Goal: Task Accomplishment & Management: Manage account settings

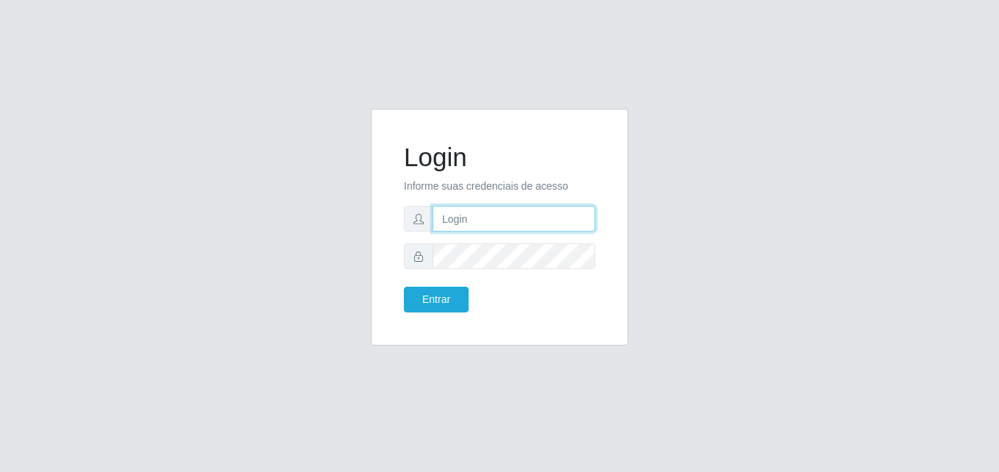
click at [442, 211] on input "text" at bounding box center [514, 219] width 163 height 26
click at [485, 222] on input "text" at bounding box center [514, 219] width 163 height 26
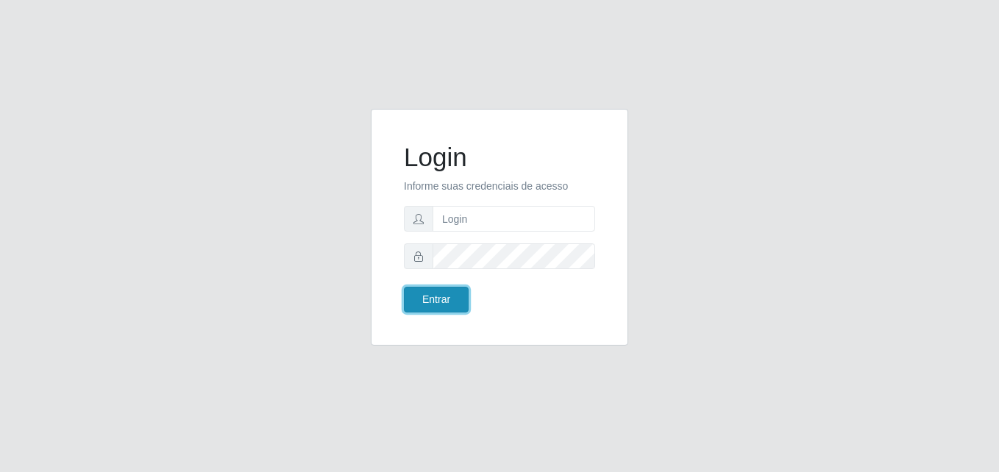
click at [433, 296] on button "Entrar" at bounding box center [436, 300] width 65 height 26
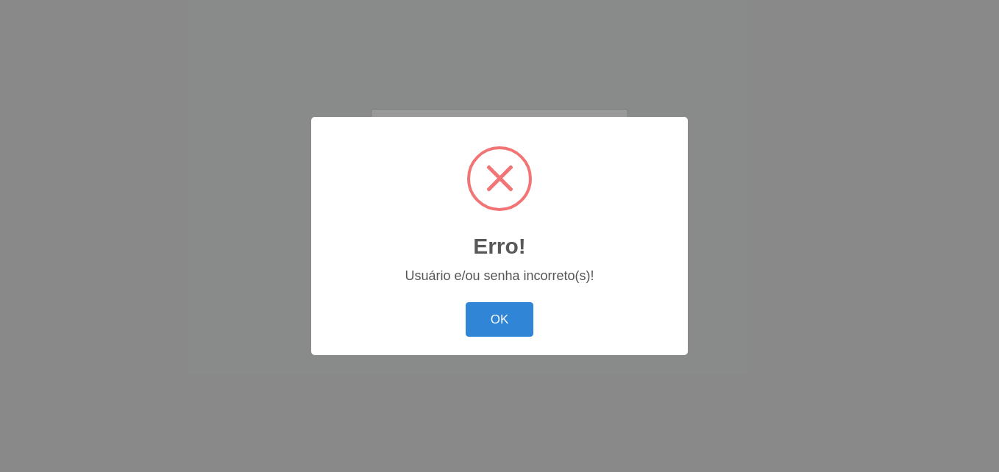
click at [484, 224] on div "Erro! ×" at bounding box center [499, 200] width 347 height 137
click at [497, 319] on button "OK" at bounding box center [500, 319] width 68 height 35
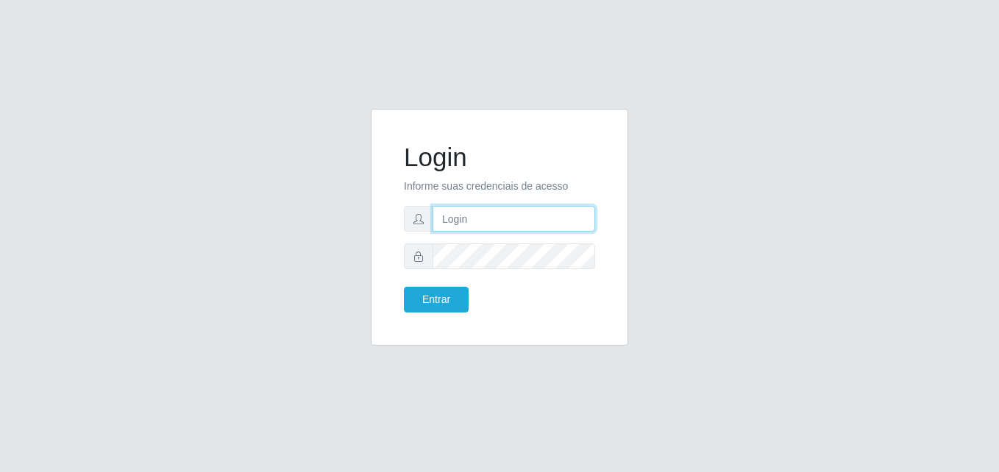
click at [463, 228] on input "text" at bounding box center [514, 219] width 163 height 26
click at [463, 231] on input "text" at bounding box center [514, 219] width 163 height 26
